Goal: Find specific page/section: Find specific page/section

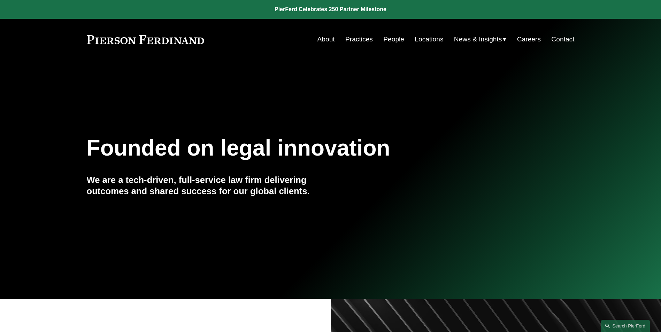
click at [389, 38] on link "People" at bounding box center [393, 39] width 21 height 13
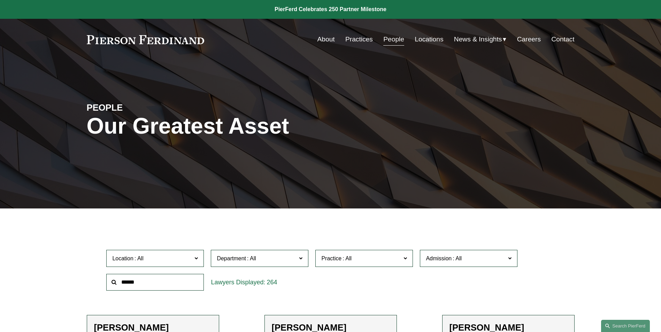
click at [124, 280] on input "text" at bounding box center [155, 282] width 98 height 17
type input "*******"
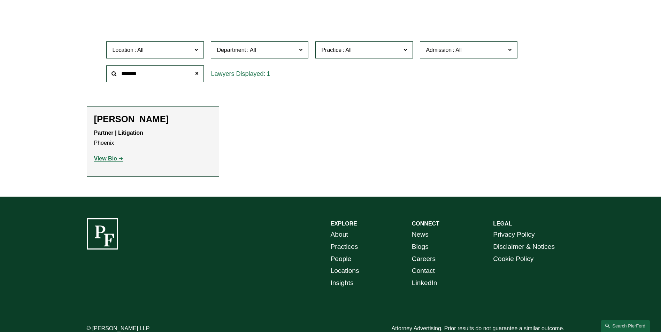
scroll to position [209, 0]
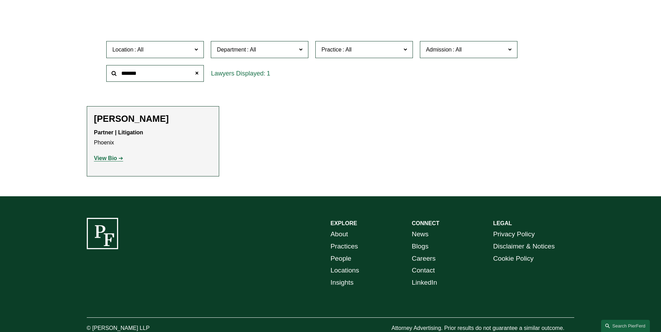
click at [105, 159] on strong "View Bio" at bounding box center [105, 158] width 23 height 6
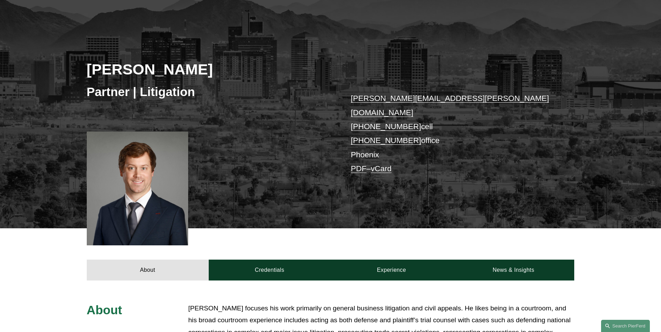
scroll to position [209, 0]
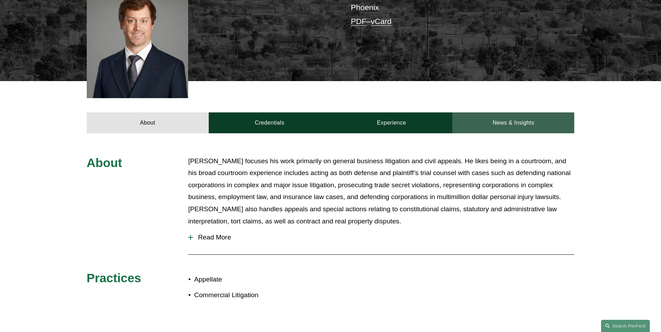
click at [512, 113] on link "News & Insights" at bounding box center [513, 123] width 122 height 21
